Goal: Transaction & Acquisition: Purchase product/service

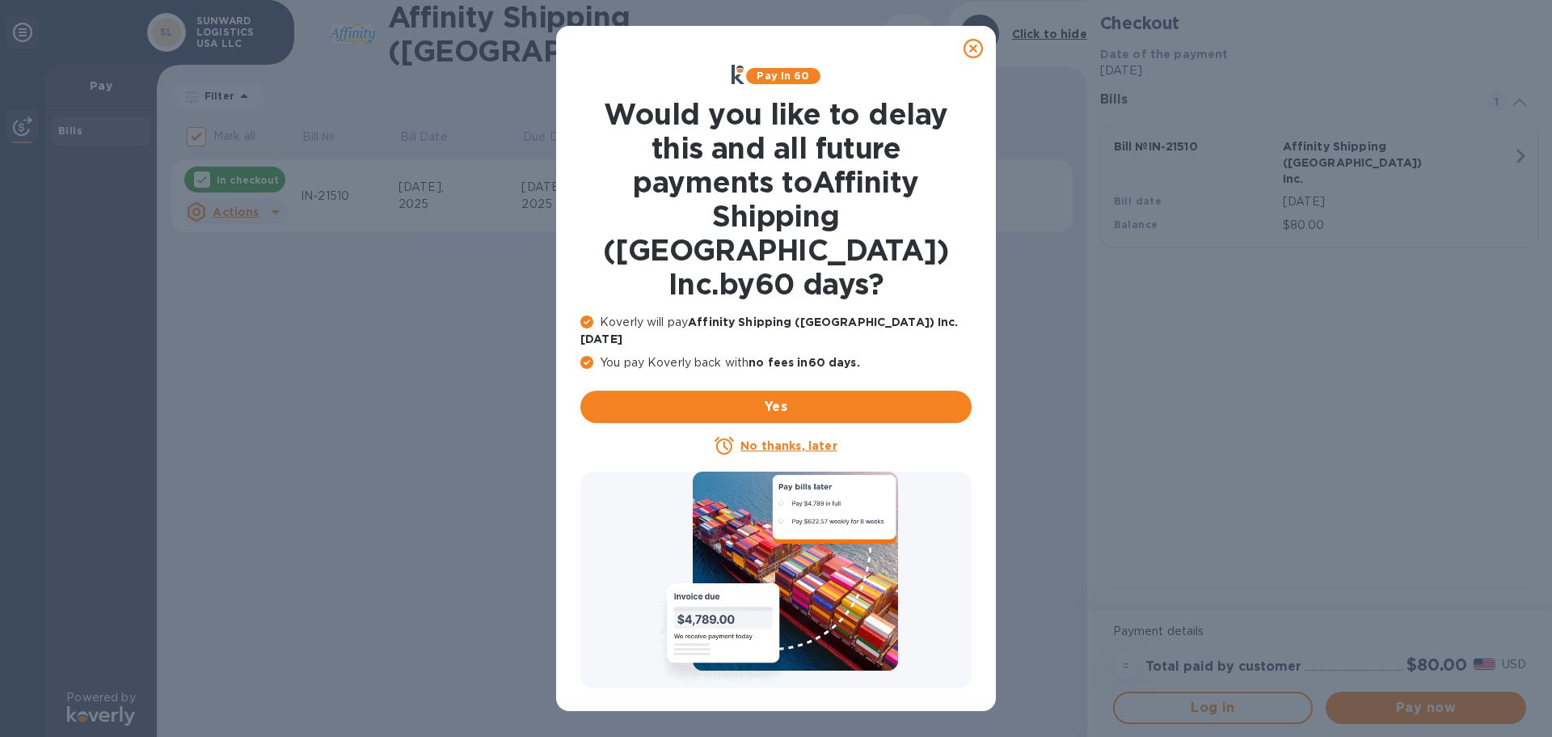
click at [978, 44] on icon at bounding box center [973, 48] width 19 height 19
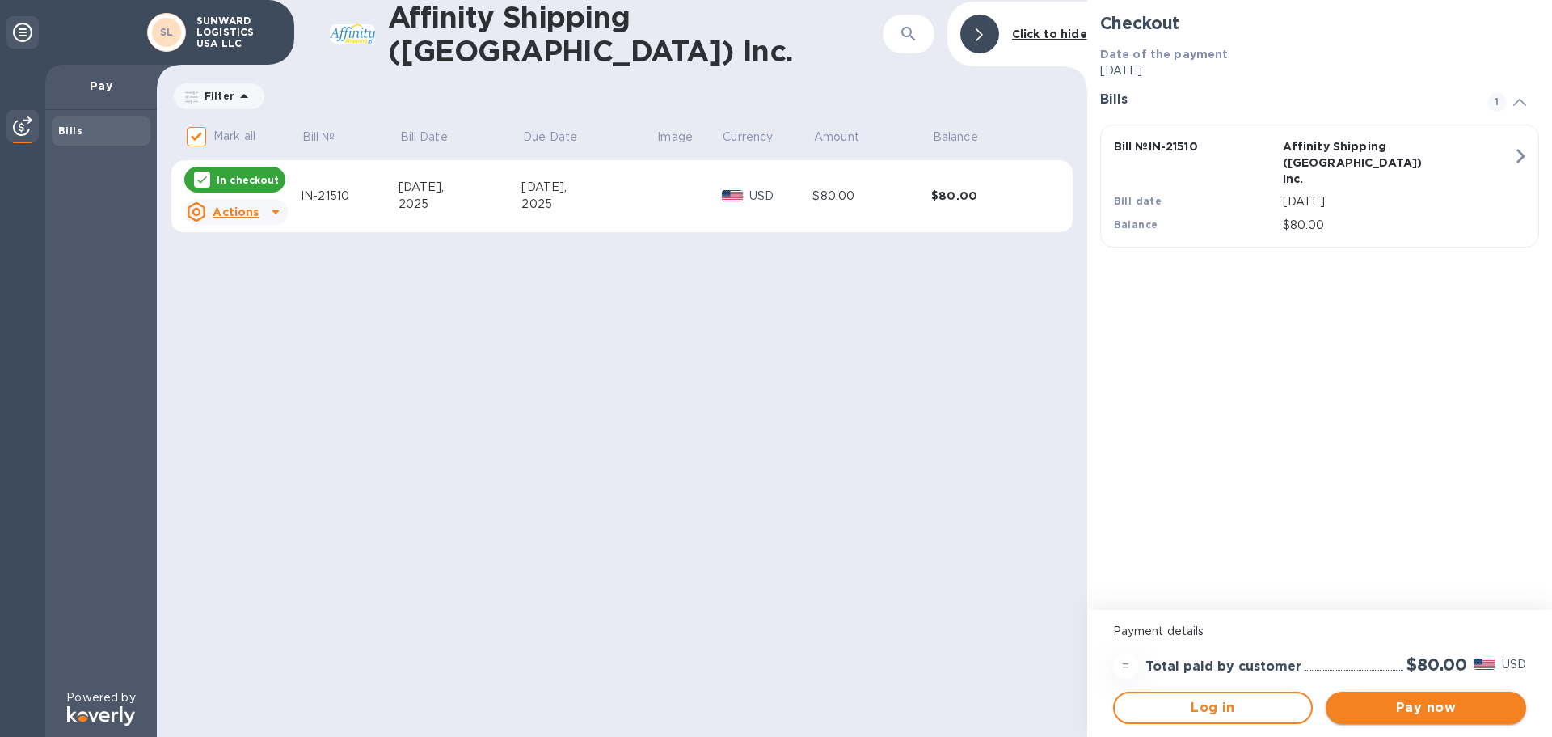
click at [1438, 706] on span "Pay now" at bounding box center [1426, 707] width 175 height 19
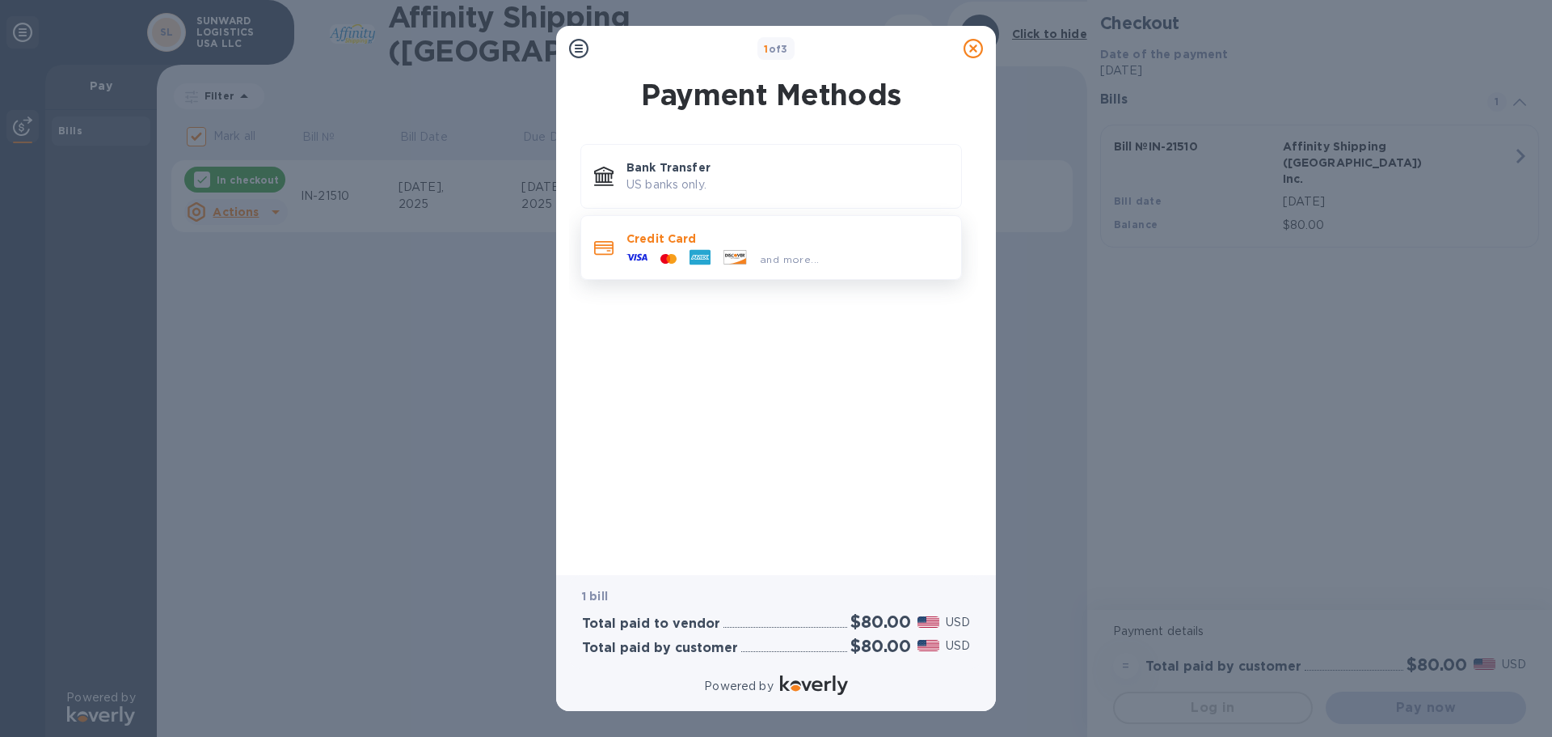
click at [763, 255] on span "and more..." at bounding box center [789, 259] width 59 height 12
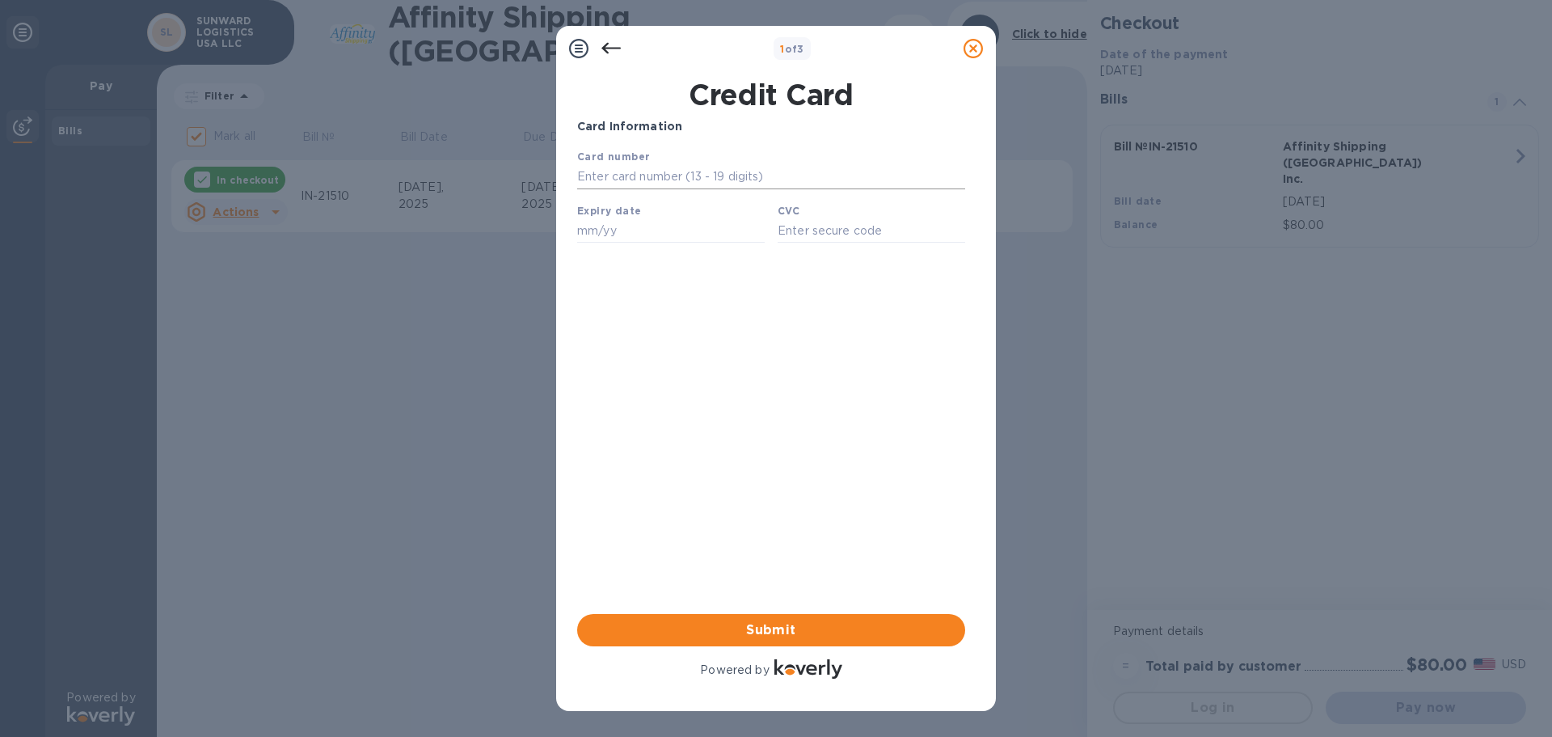
click at [705, 174] on input "text" at bounding box center [771, 177] width 388 height 24
type input "[CREDIT_CARD_NUMBER]"
type input "07/28"
type input "200"
click at [873, 359] on div "Card Information Your browser does not support iframes Submit Powered by" at bounding box center [771, 400] width 388 height 564
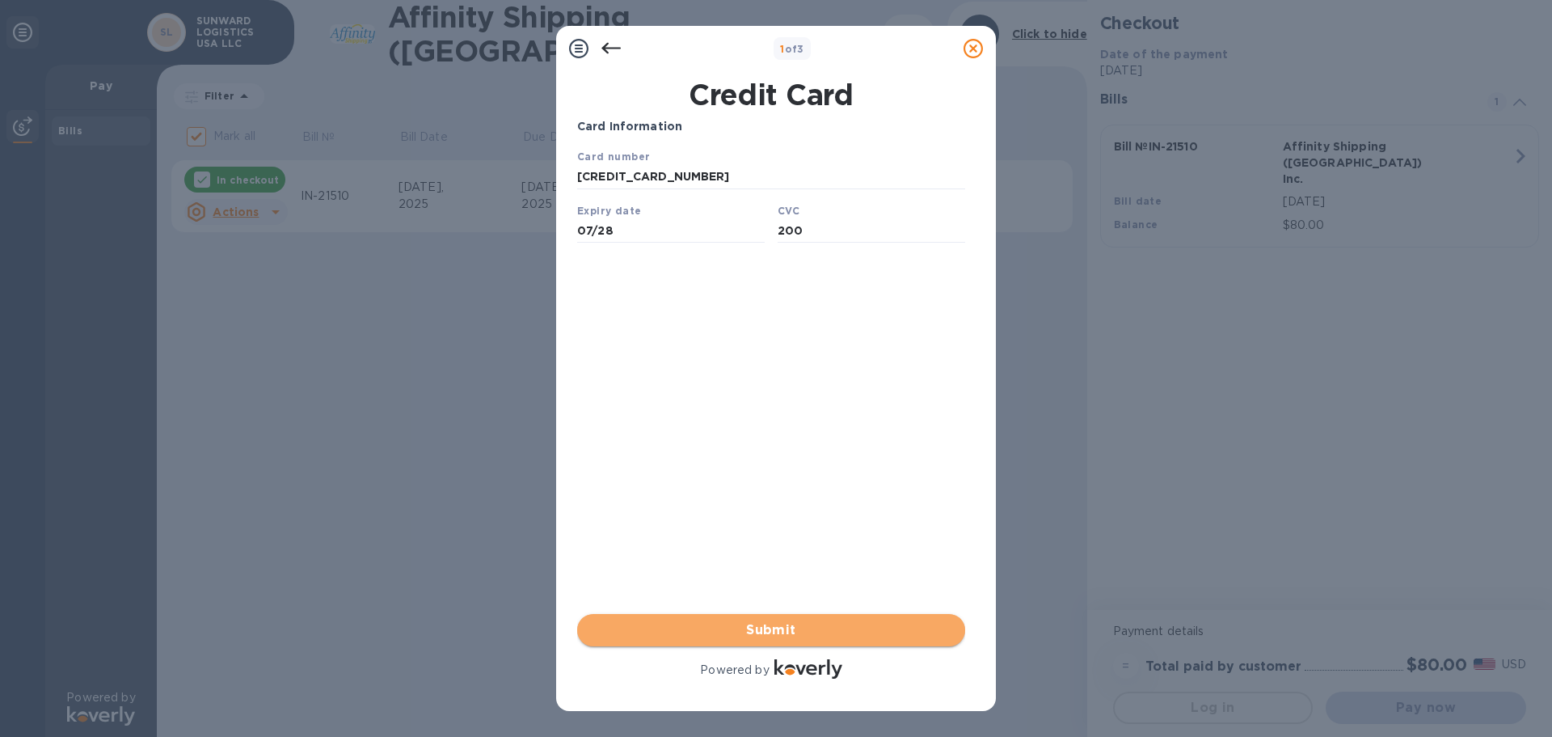
click at [827, 631] on span "Submit" at bounding box center [771, 629] width 362 height 19
click at [812, 637] on span "Submit" at bounding box center [771, 629] width 362 height 19
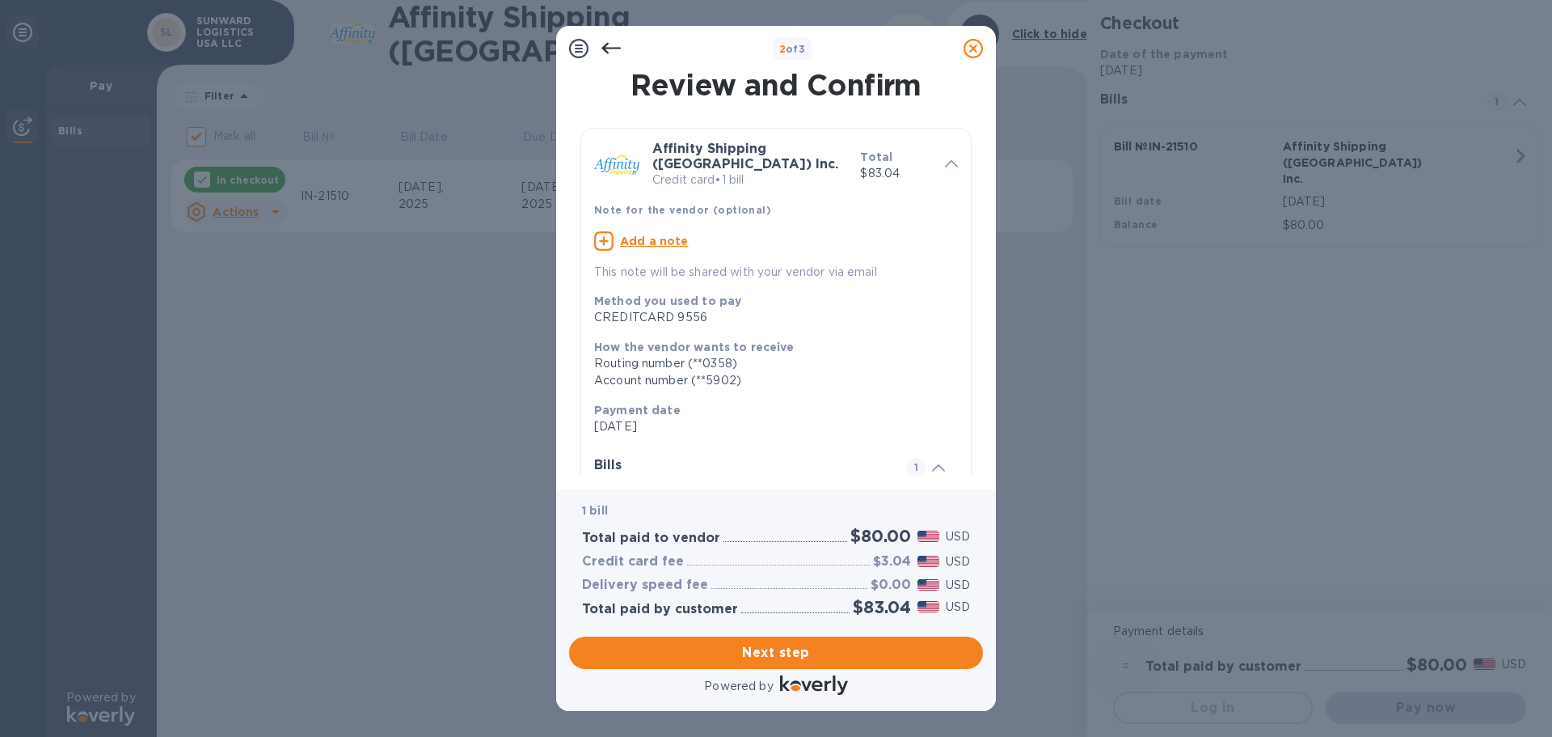
click at [662, 234] on u "Add a note" at bounding box center [654, 240] width 69 height 13
click at [662, 236] on textarea at bounding box center [763, 243] width 338 height 14
paste textarea "INVOICE NO. : IN-21510"
type textarea "INVOICE NO. : IN-21510--SW20250824"
